Goal: Task Accomplishment & Management: Use online tool/utility

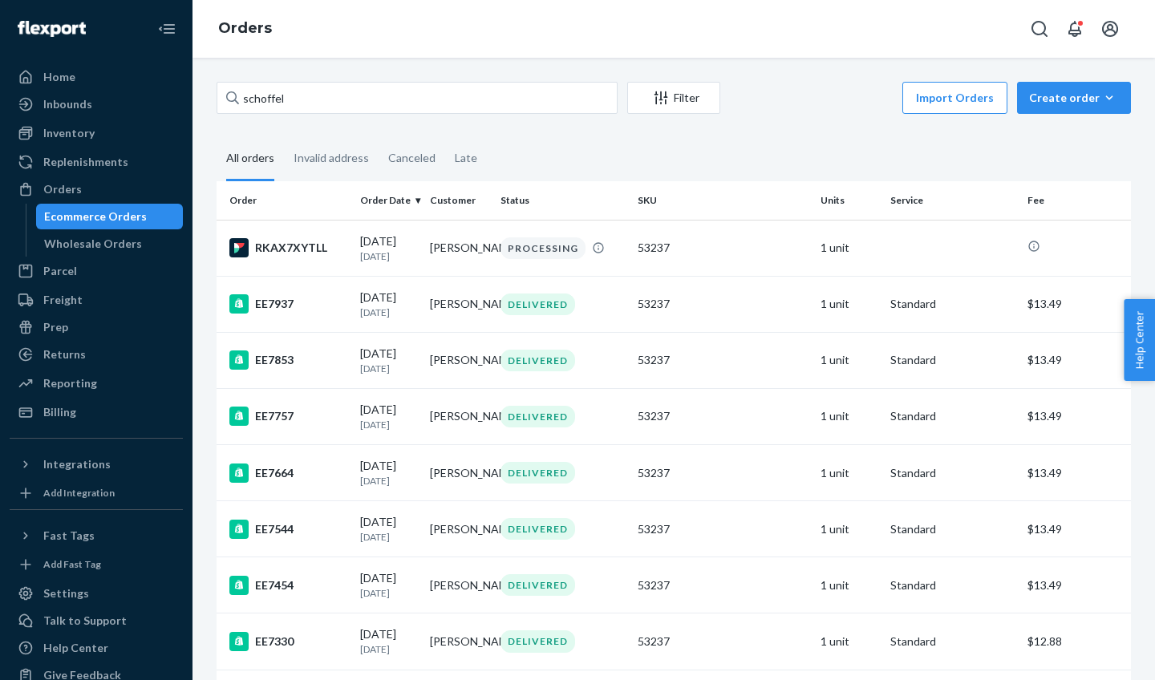
scroll to position [40, 0]
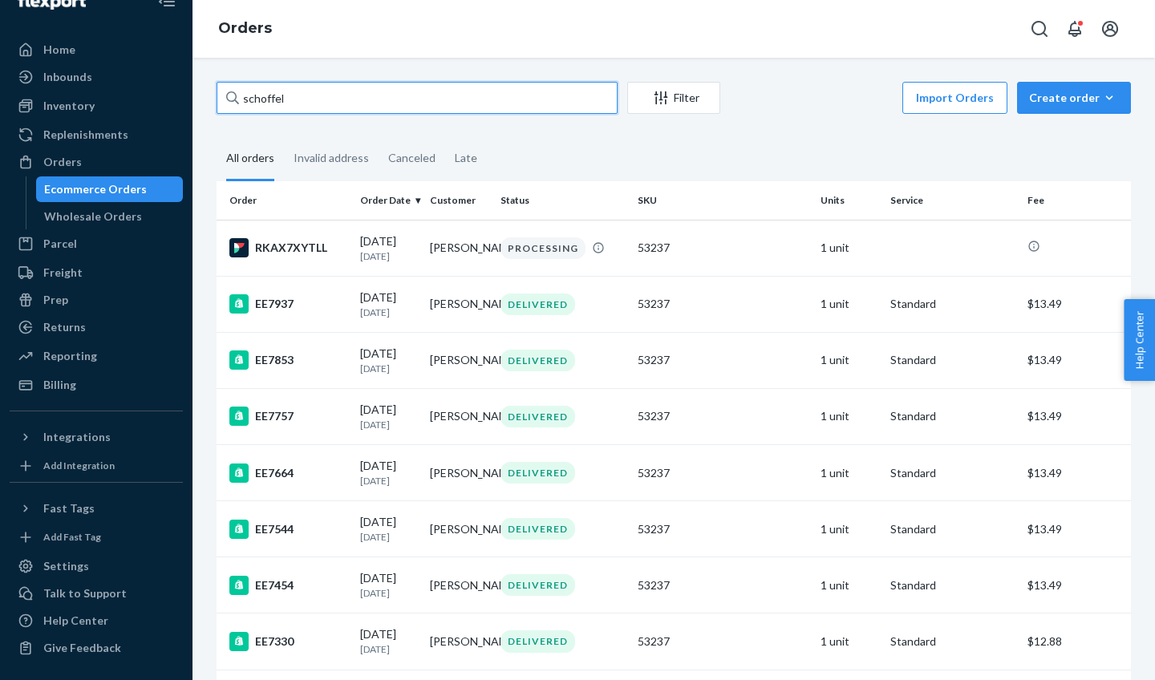
click at [308, 105] on input "schoffel" at bounding box center [417, 98] width 401 height 32
type input "s"
type input "[PERSON_NAME]"
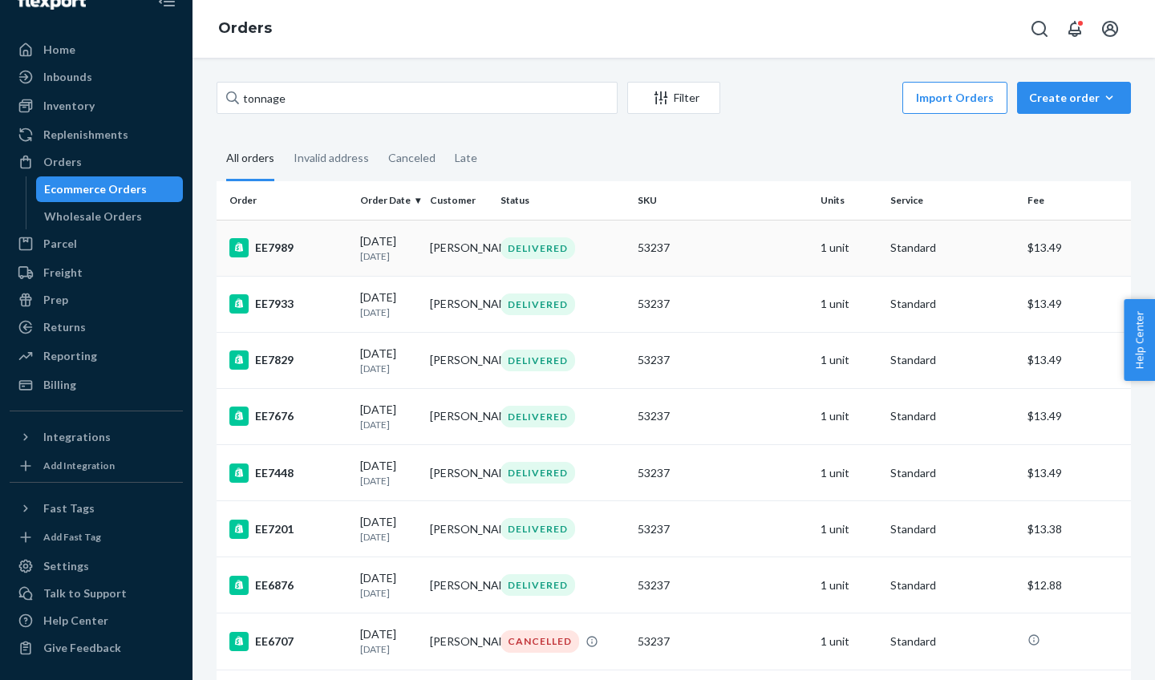
drag, startPoint x: 308, startPoint y: 105, endPoint x: 439, endPoint y: 245, distance: 192.3
click at [439, 245] on td "[PERSON_NAME]" at bounding box center [458, 248] width 70 height 56
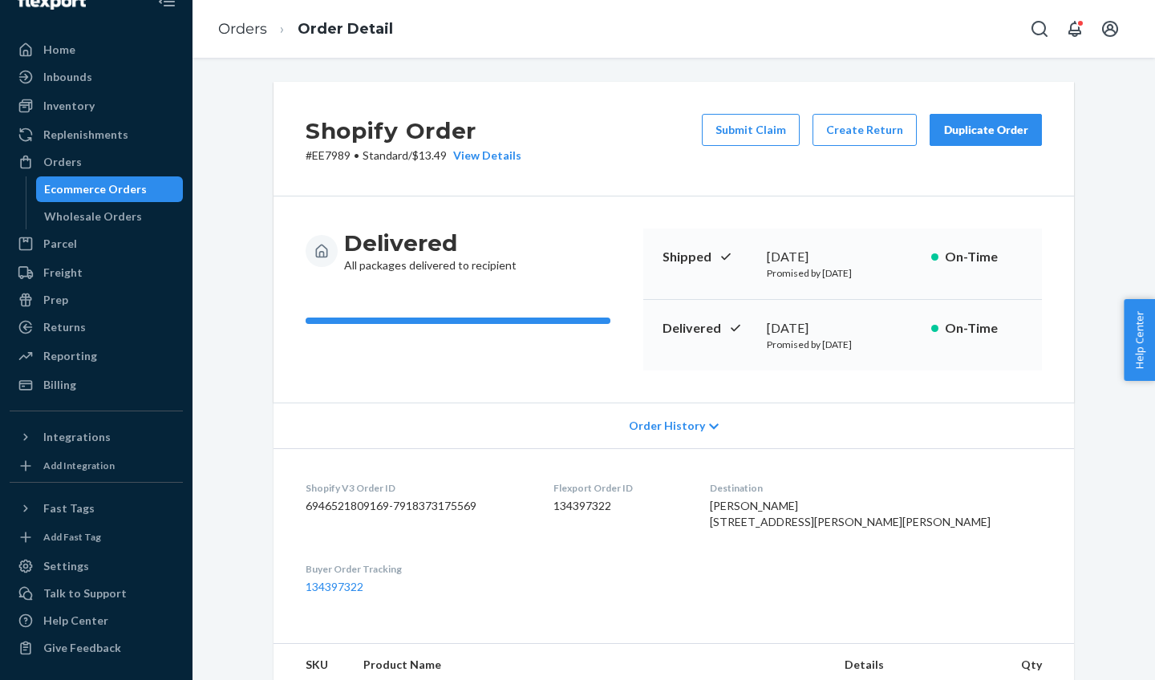
click at [994, 130] on div "Duplicate Order" at bounding box center [985, 130] width 85 height 16
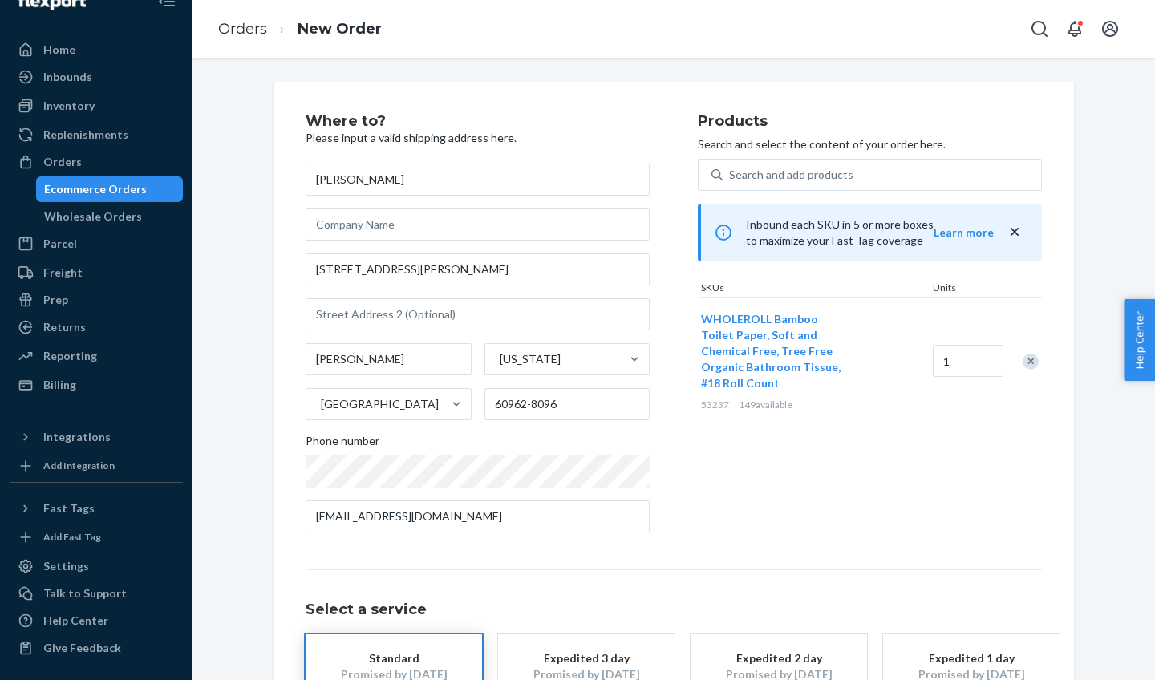
click at [915, 486] on div "Products Search and select the content of your order here. Search and add produ…" at bounding box center [870, 329] width 344 height 431
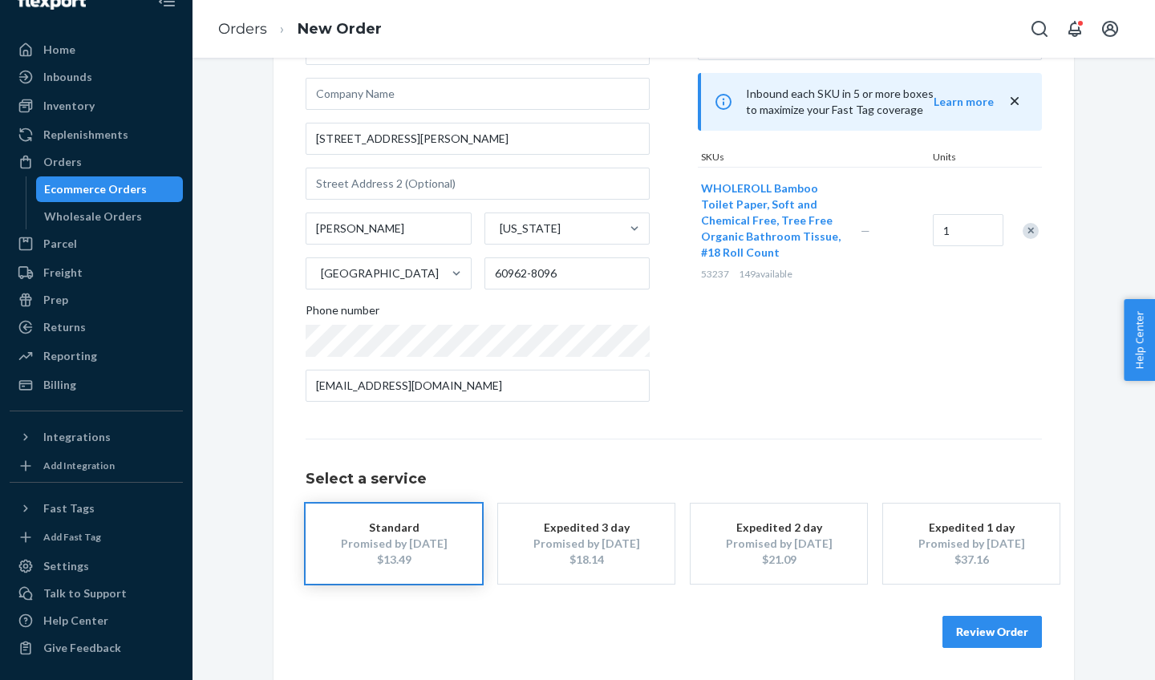
scroll to position [129, 0]
click at [989, 634] on button "Review Order" at bounding box center [991, 634] width 99 height 32
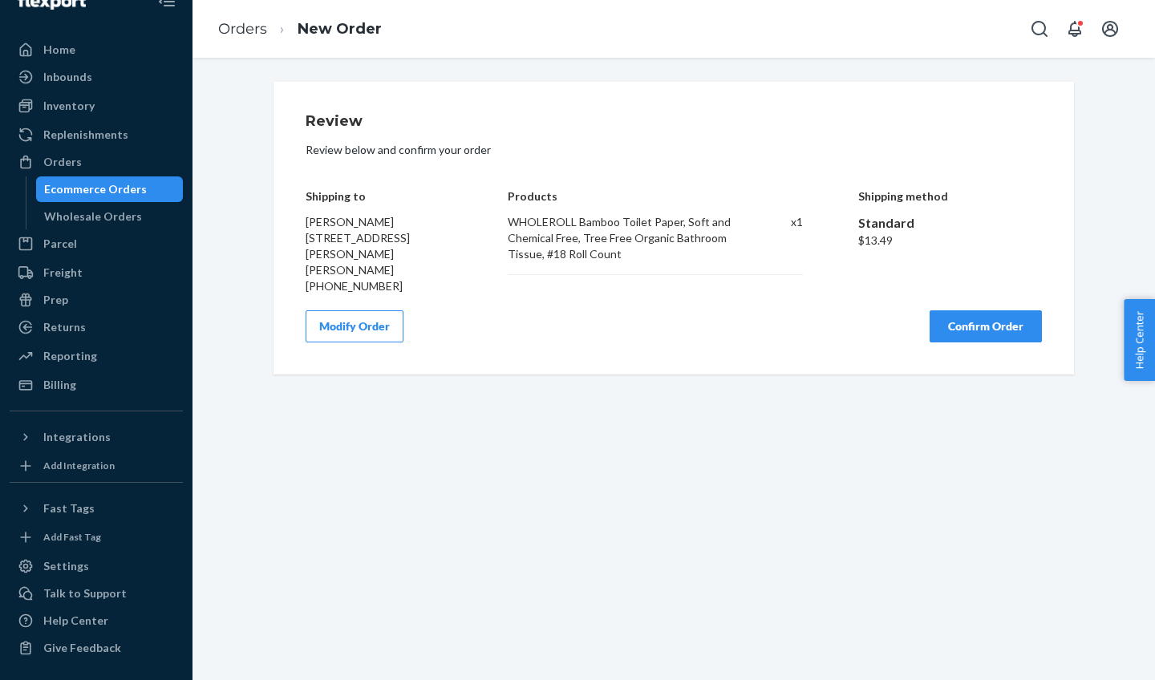
scroll to position [0, 0]
click at [989, 310] on button "Confirm Order" at bounding box center [986, 326] width 112 height 32
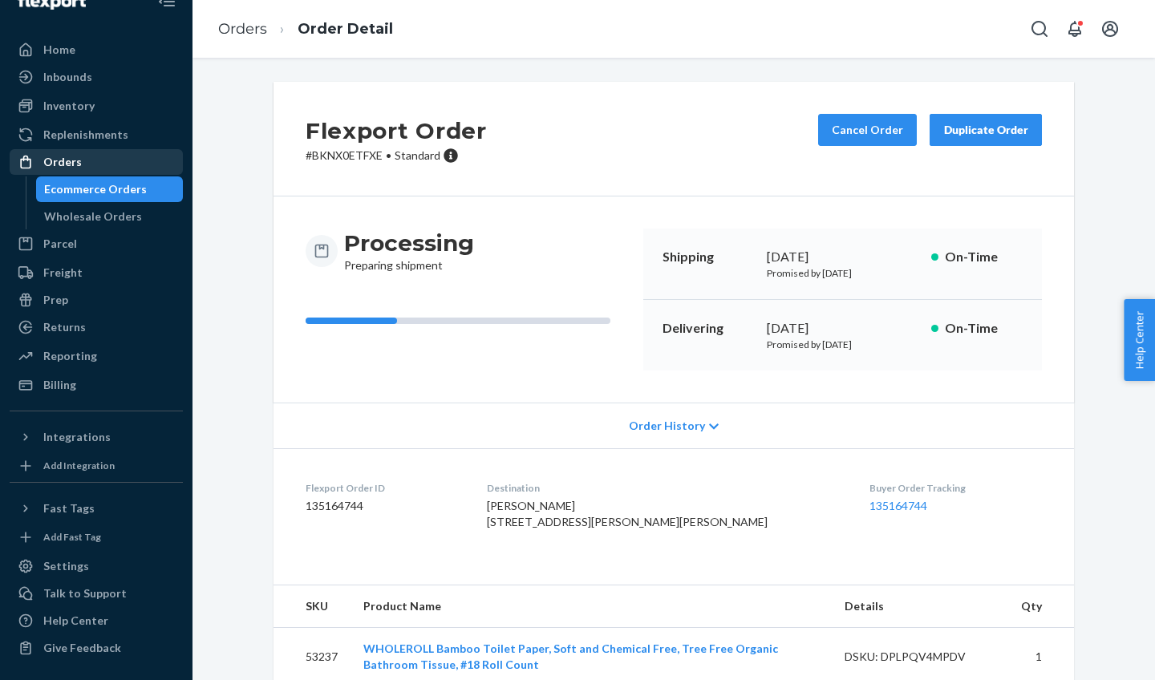
click at [66, 154] on div "Orders" at bounding box center [62, 162] width 38 height 16
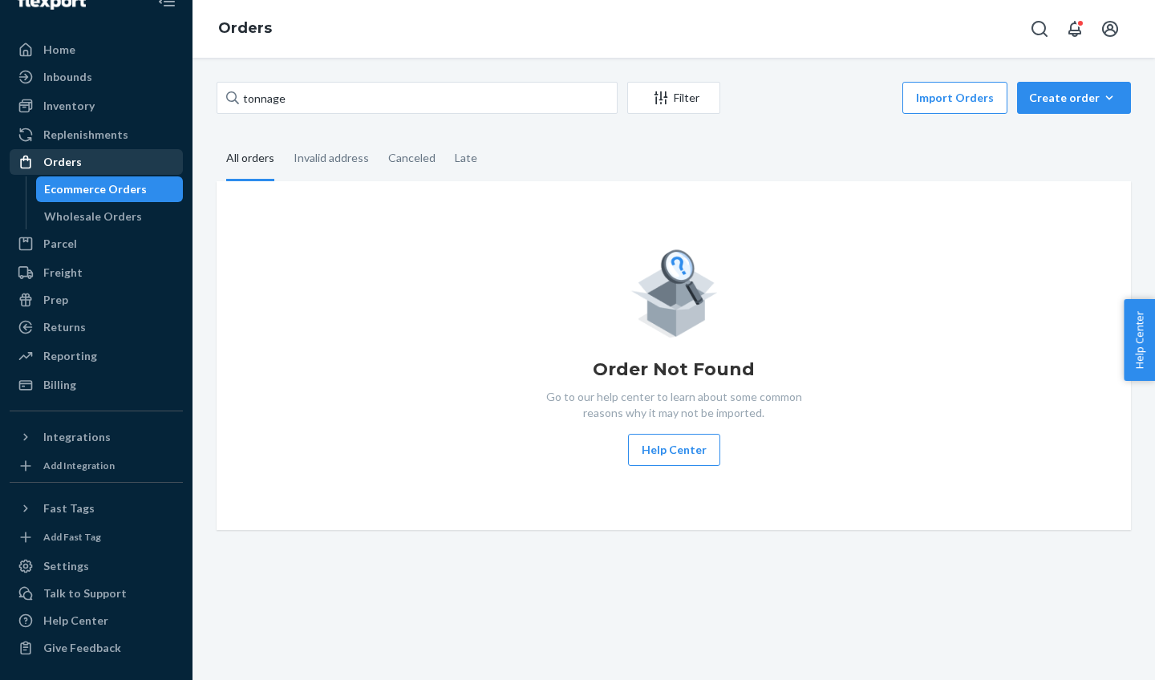
click at [66, 154] on div "Orders" at bounding box center [62, 162] width 38 height 16
click at [75, 154] on div "Orders" at bounding box center [62, 162] width 38 height 16
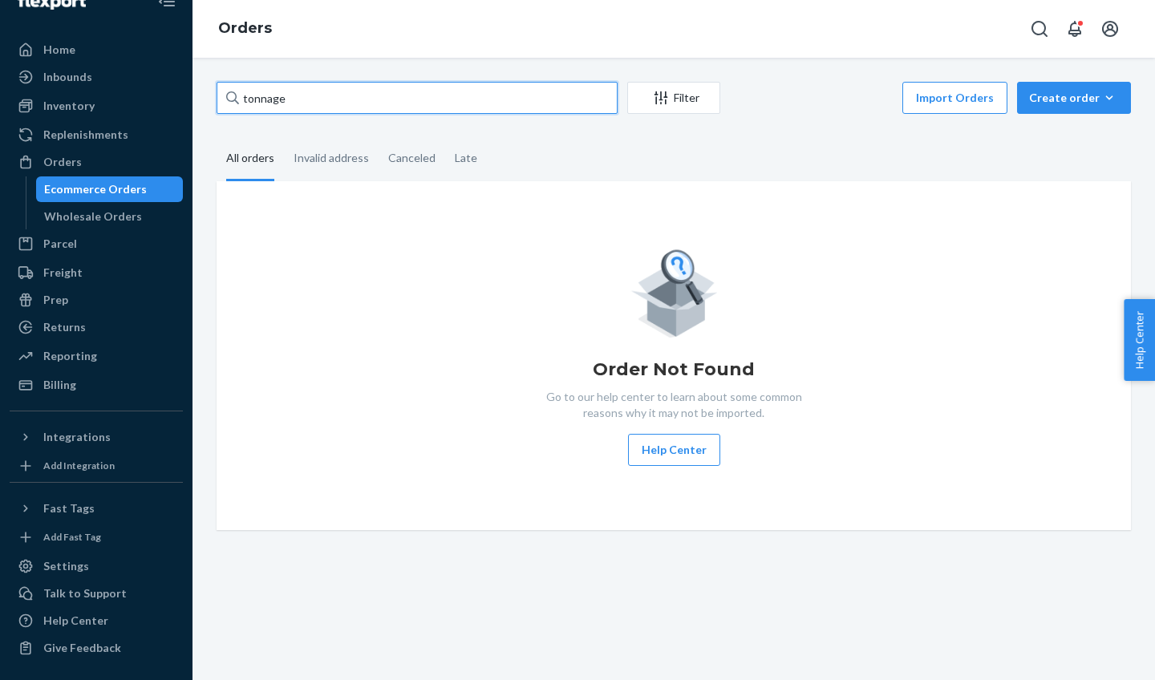
click at [329, 97] on input "tonnage" at bounding box center [417, 98] width 401 height 32
type input "t"
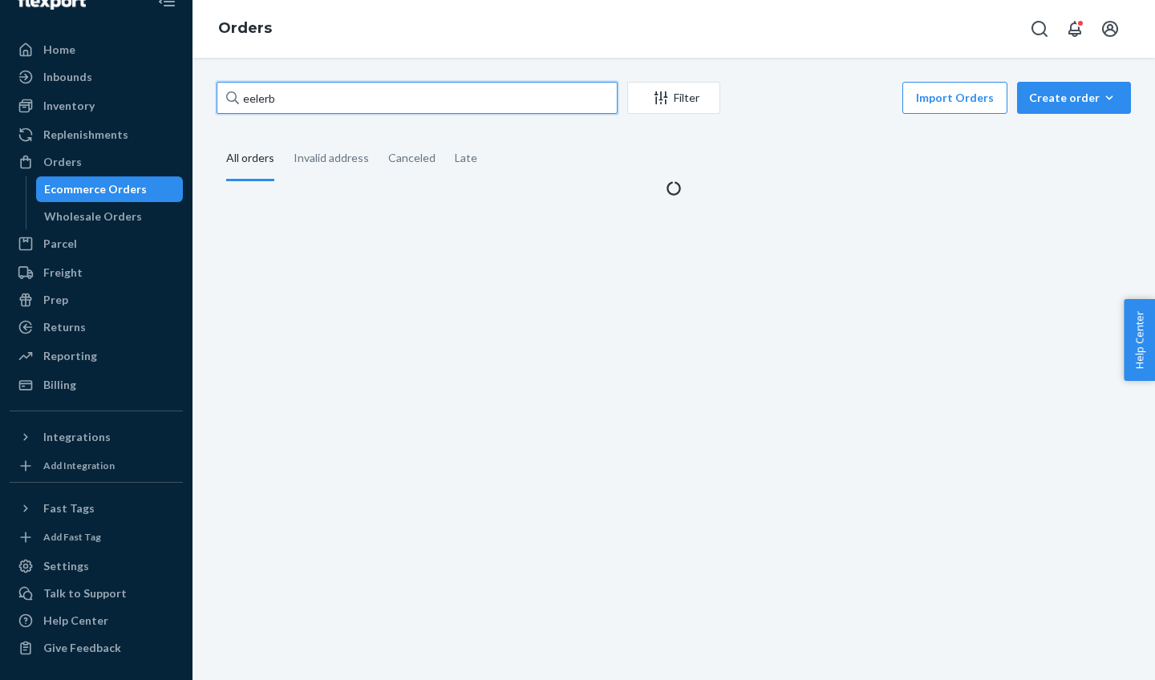
type input "eelerbe"
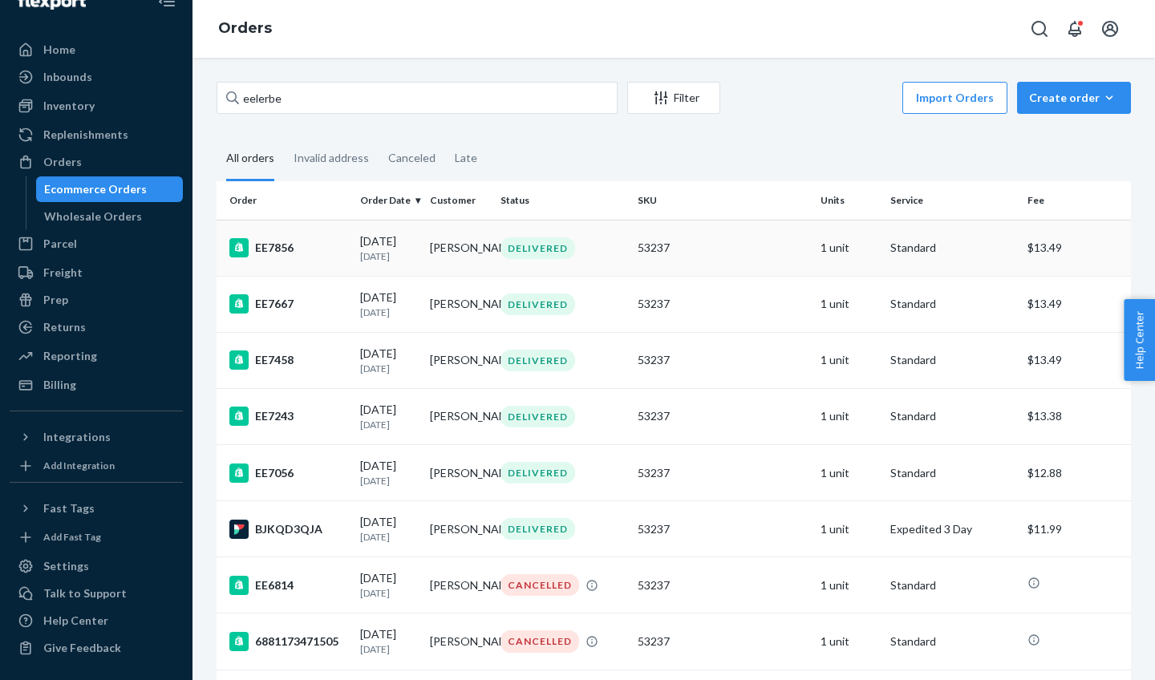
click at [456, 256] on td "[PERSON_NAME]" at bounding box center [458, 248] width 70 height 56
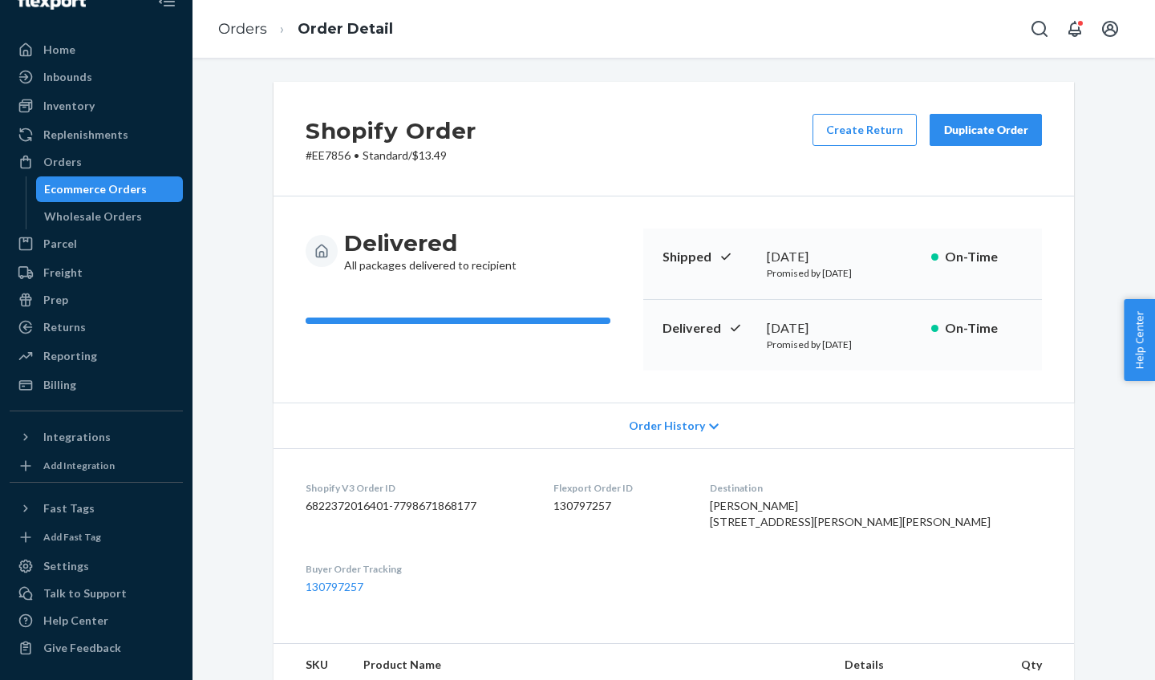
click at [984, 132] on div "Duplicate Order" at bounding box center [985, 130] width 85 height 16
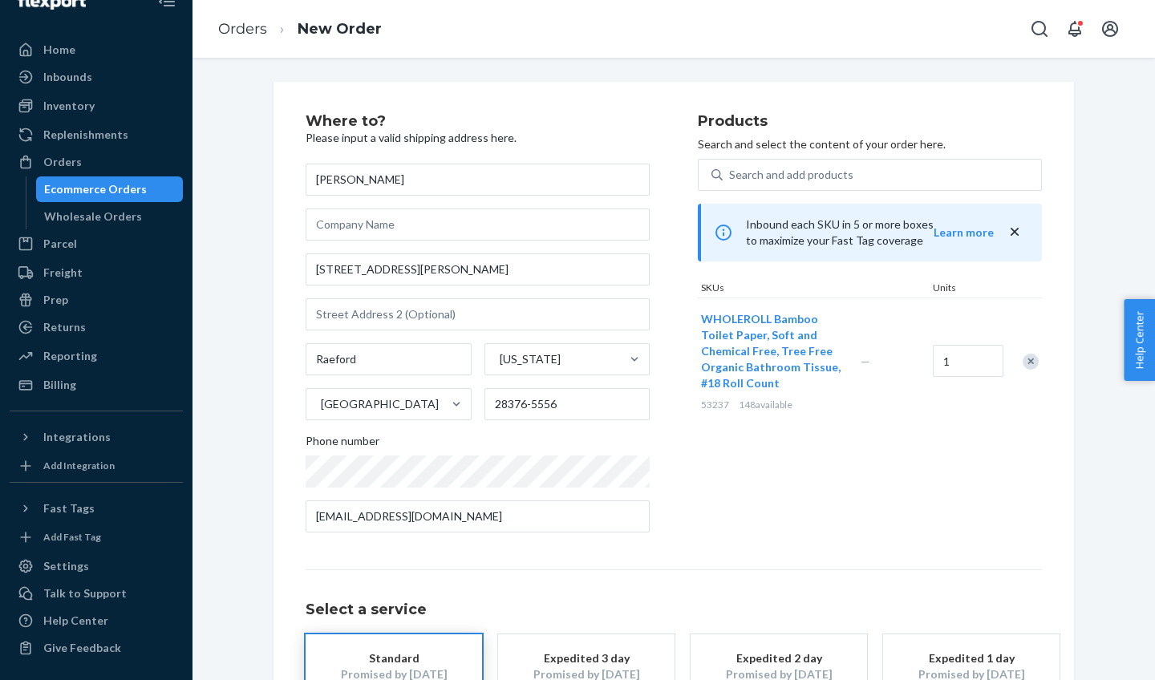
click at [1011, 477] on div "Products Search and select the content of your order here. Search and add produ…" at bounding box center [870, 329] width 344 height 431
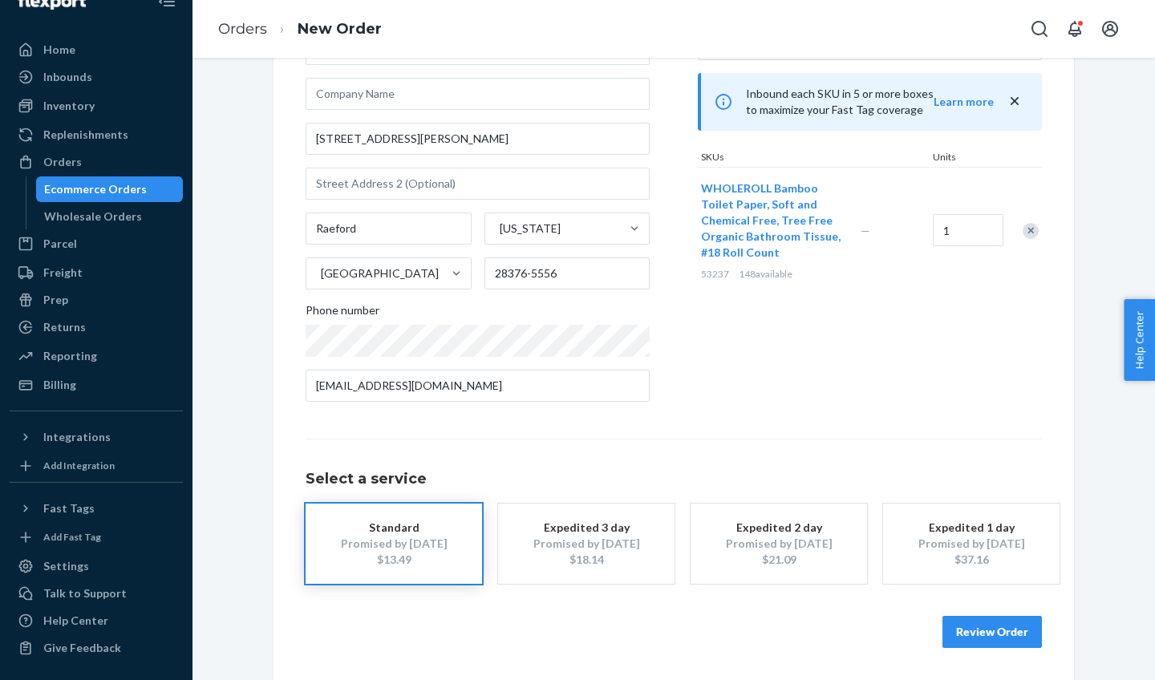
scroll to position [129, 0]
click at [990, 629] on button "Review Order" at bounding box center [991, 634] width 99 height 32
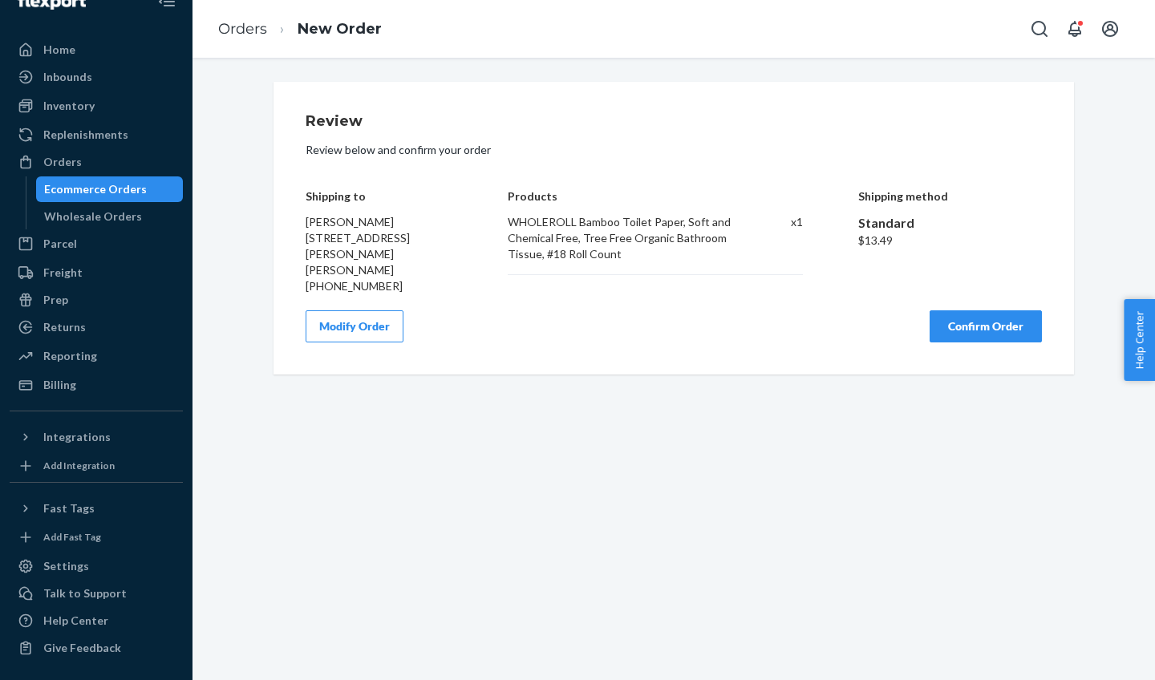
scroll to position [0, 0]
click at [981, 310] on button "Confirm Order" at bounding box center [986, 326] width 112 height 32
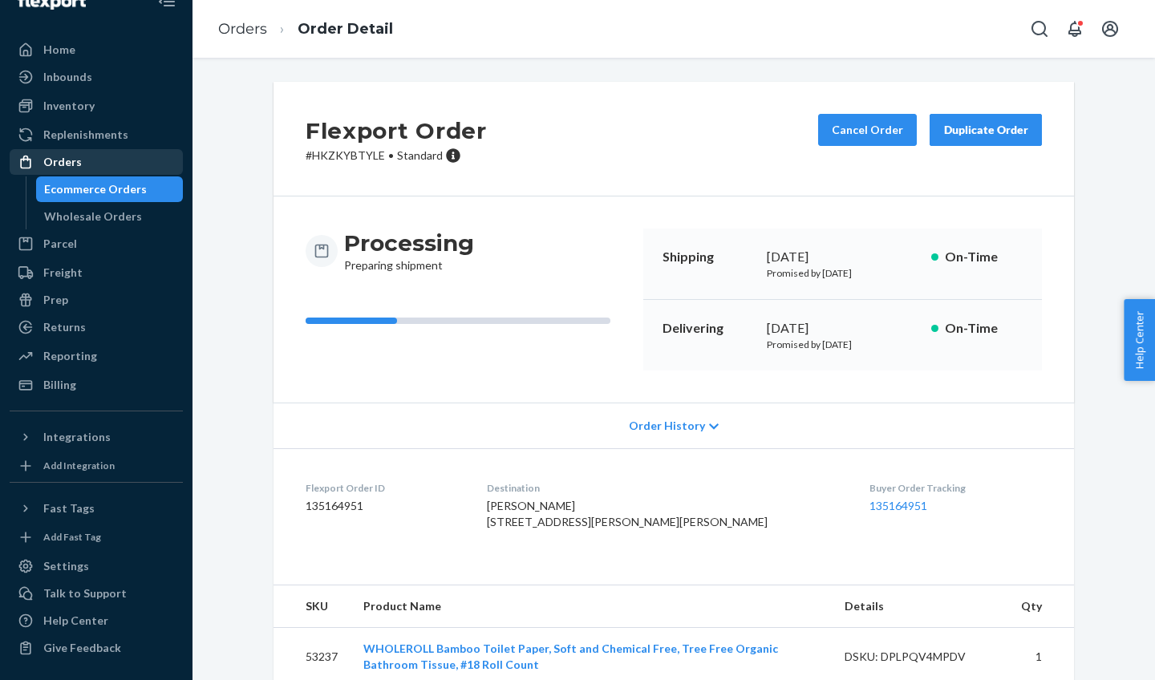
click at [66, 151] on div "Orders" at bounding box center [96, 162] width 170 height 22
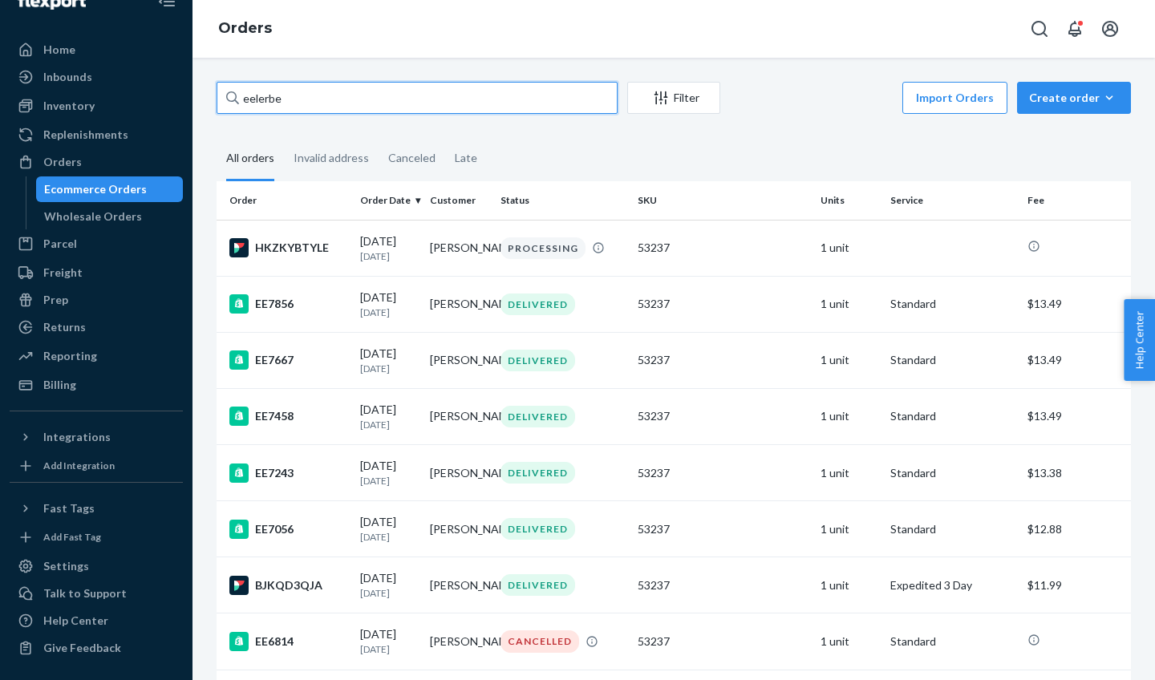
click at [306, 101] on input "eelerbe" at bounding box center [417, 98] width 401 height 32
type input "e"
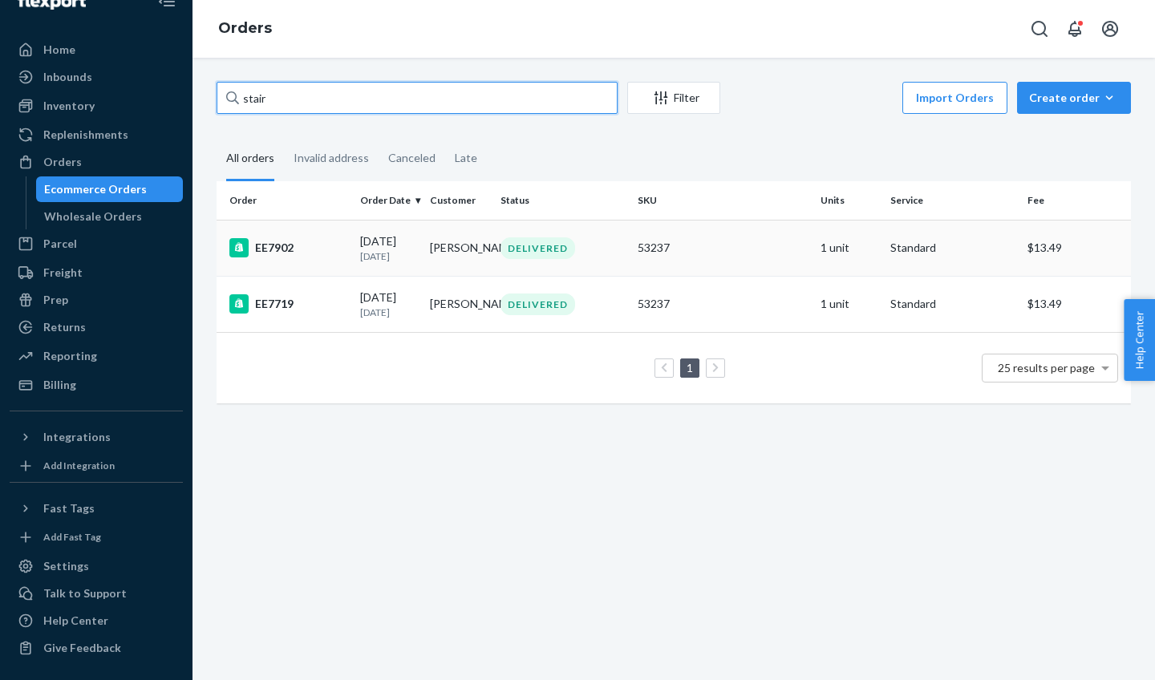
type input "stair"
click at [366, 250] on p "[DATE]" at bounding box center [388, 256] width 57 height 14
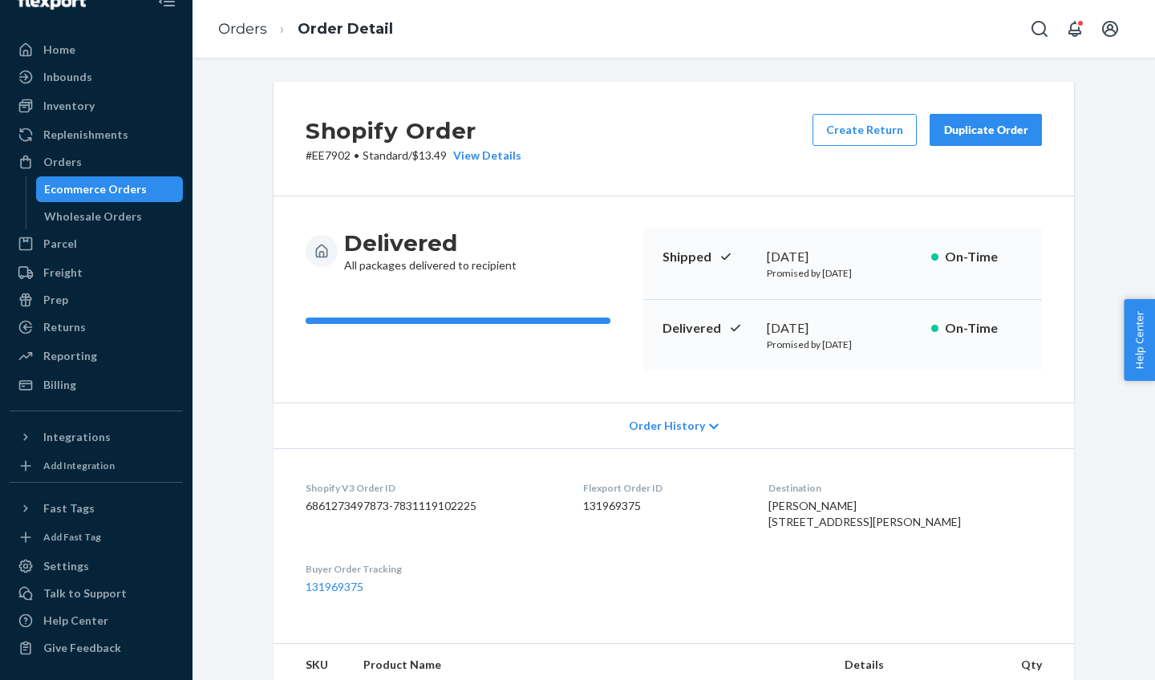
click at [964, 131] on div "Duplicate Order" at bounding box center [985, 130] width 85 height 16
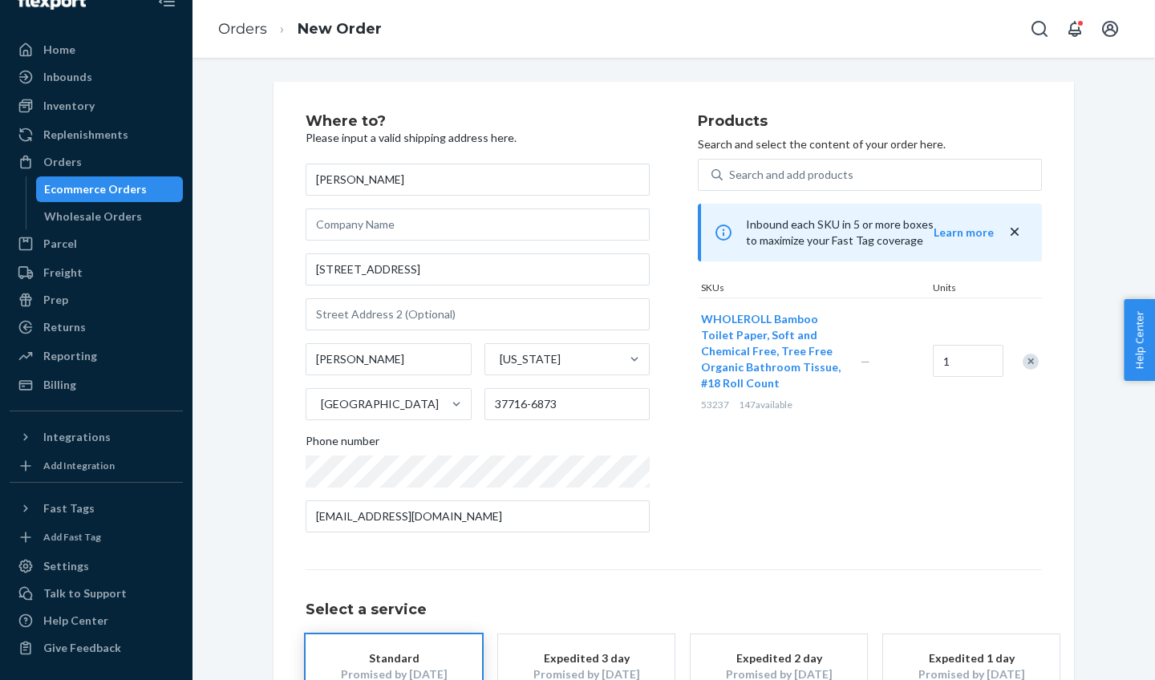
click at [943, 507] on div "Products Search and select the content of your order here. Search and add produ…" at bounding box center [870, 329] width 344 height 431
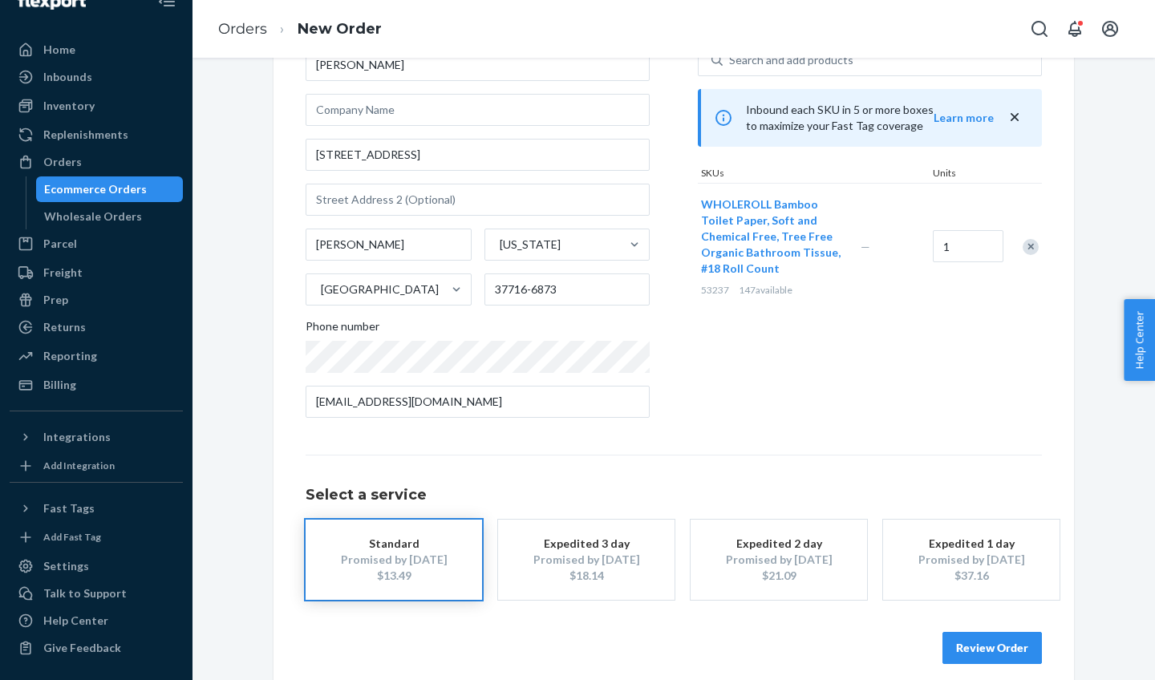
scroll to position [130, 0]
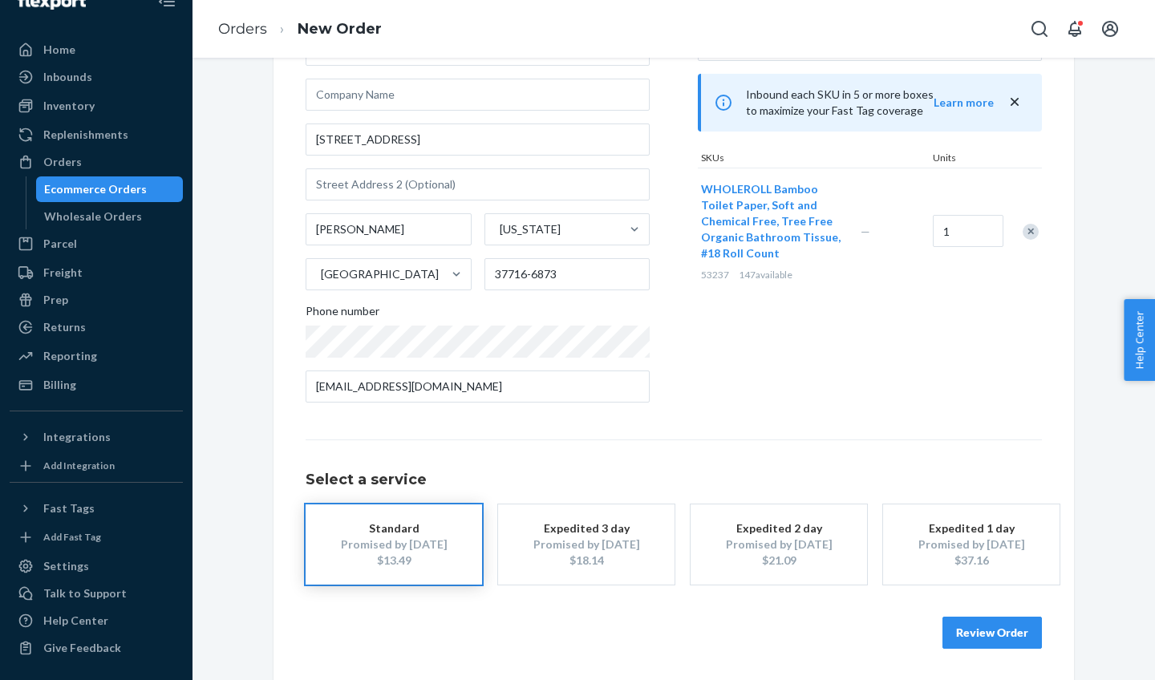
click at [992, 630] on button "Review Order" at bounding box center [991, 633] width 99 height 32
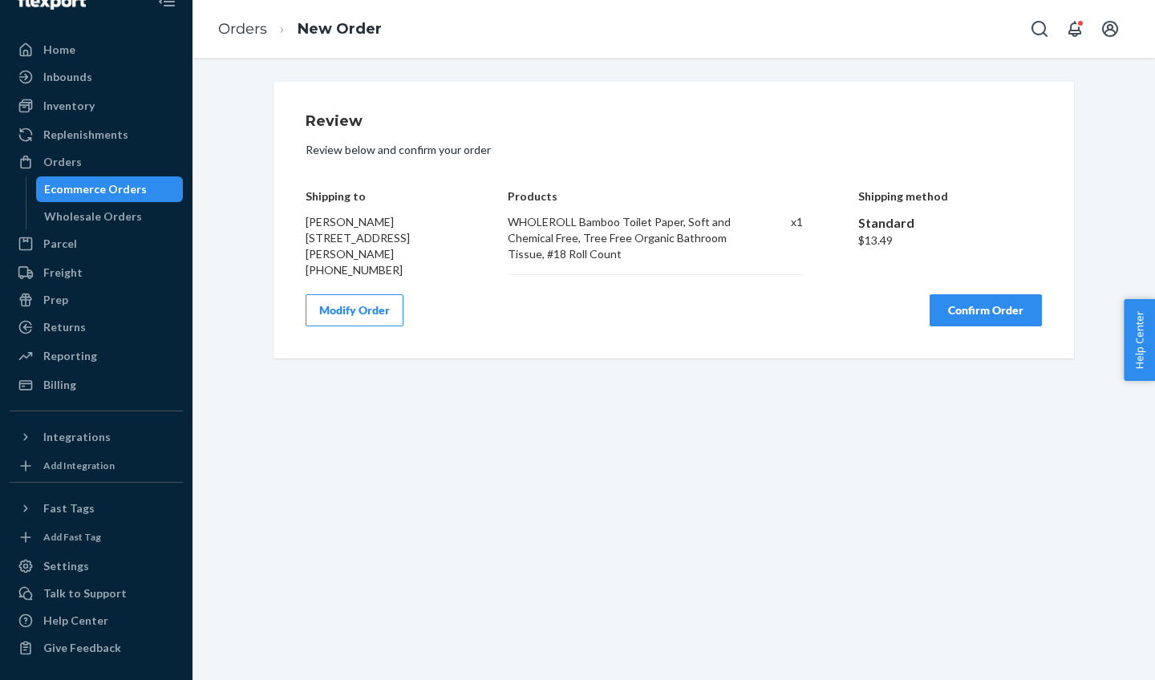
click at [993, 305] on button "Confirm Order" at bounding box center [986, 310] width 112 height 32
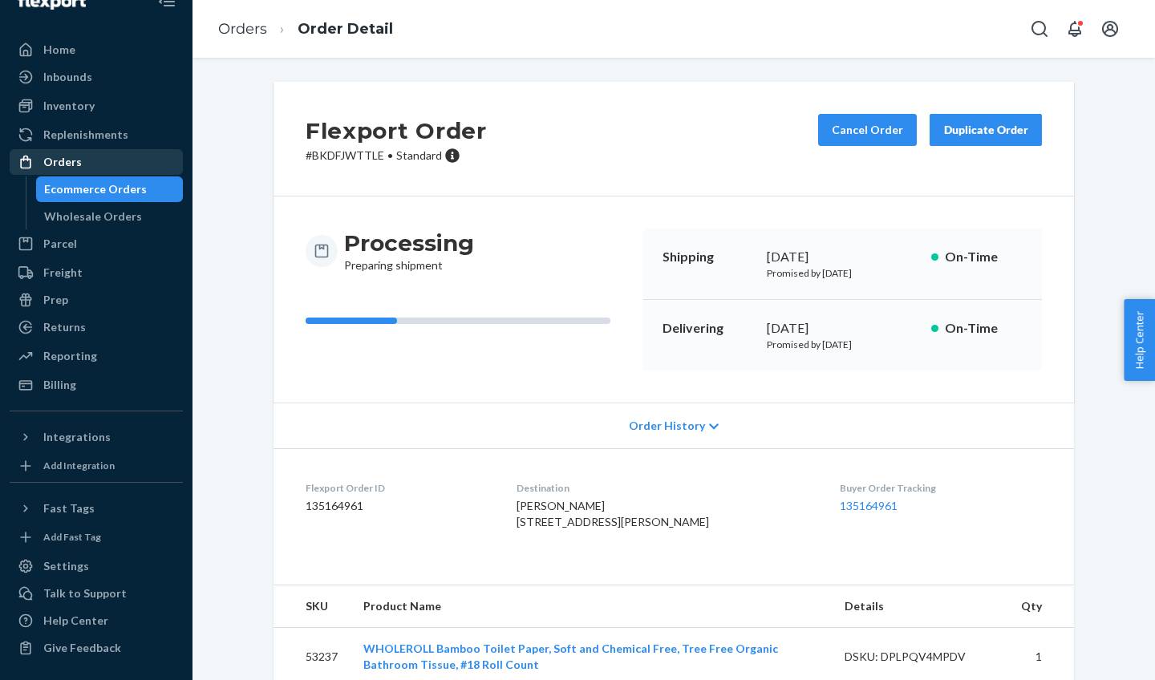
click at [77, 154] on div "Orders" at bounding box center [62, 162] width 38 height 16
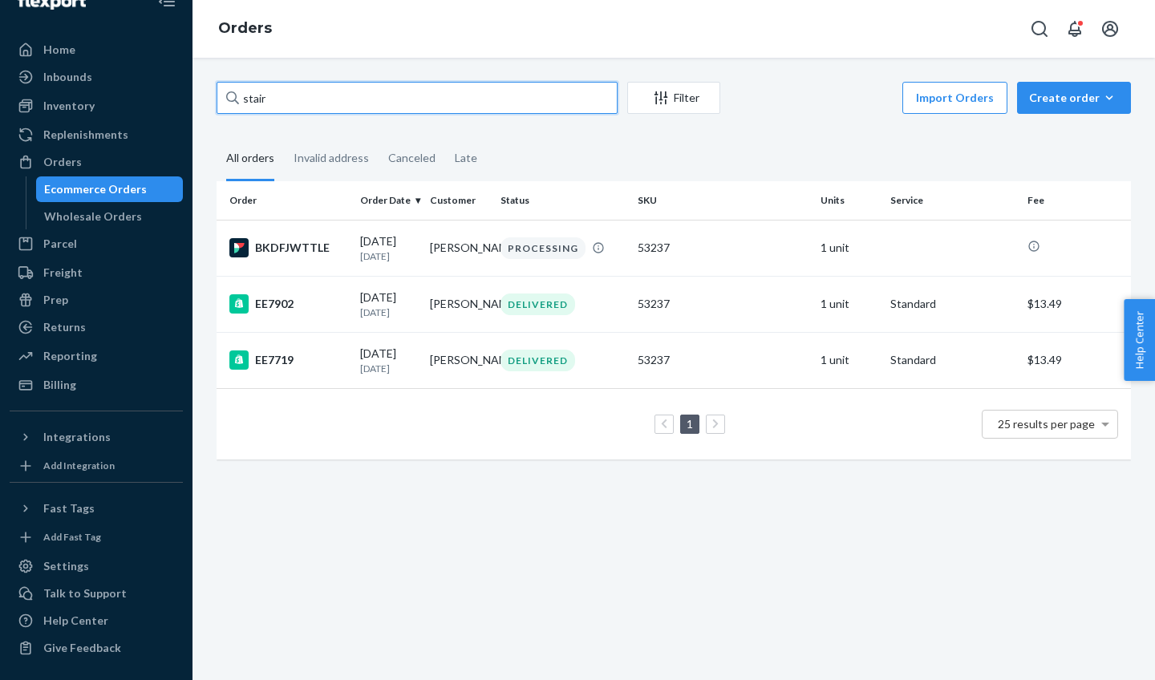
click at [286, 97] on input "stair" at bounding box center [417, 98] width 401 height 32
type input "s"
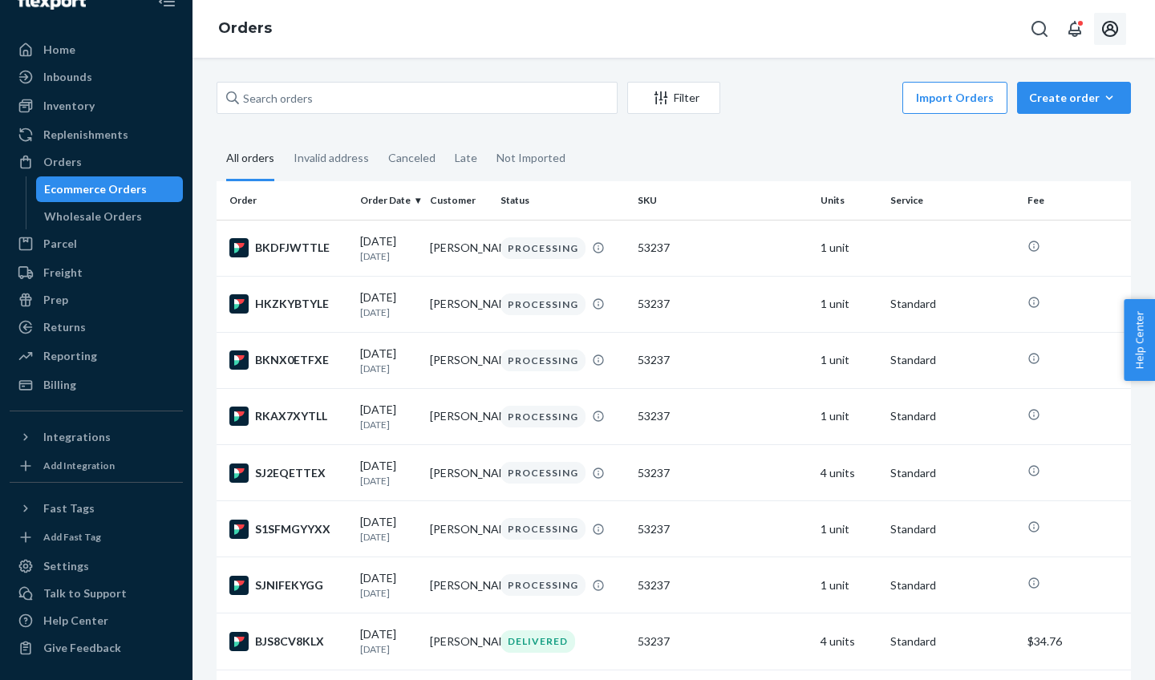
click at [1119, 27] on icon "Open account menu" at bounding box center [1109, 28] width 19 height 19
click at [892, 49] on div "Log out" at bounding box center [872, 41] width 38 height 16
